Goal: Navigation & Orientation: Go to known website

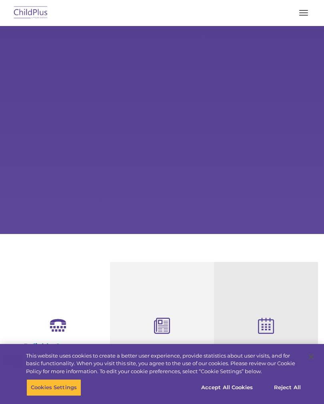
select select "MEDIUM"
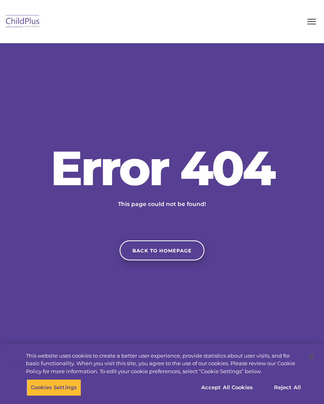
click at [25, 21] on img at bounding box center [23, 21] width 38 height 19
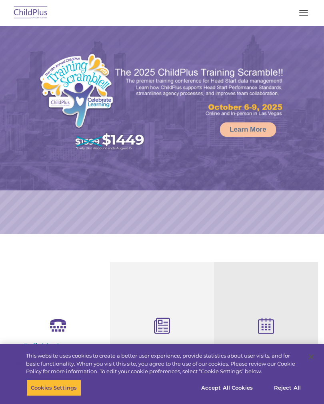
select select "MEDIUM"
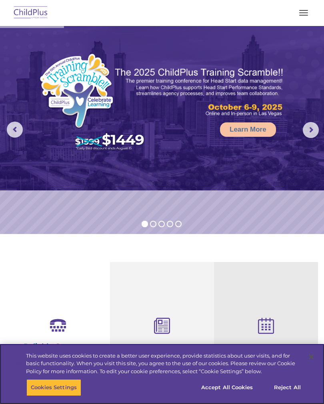
click at [227, 384] on button "Accept All Cookies" at bounding box center [227, 387] width 60 height 17
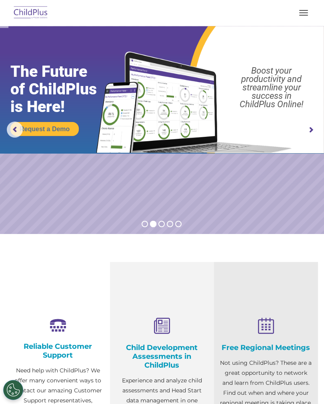
click at [305, 16] on button "button" at bounding box center [303, 12] width 17 height 13
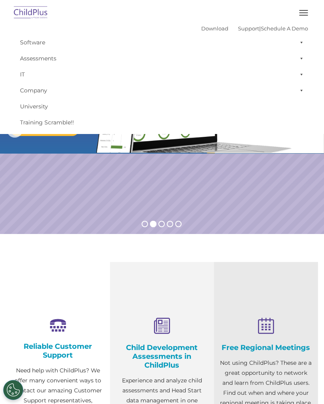
click at [308, 8] on button "button" at bounding box center [303, 12] width 17 height 13
